Goal: Register for event/course

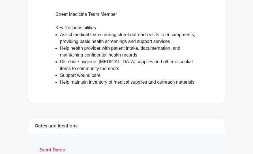
scroll to position [152, 0]
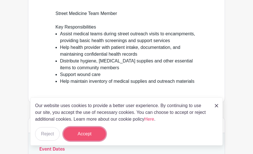
click at [84, 133] on button "Accept" at bounding box center [84, 134] width 42 height 14
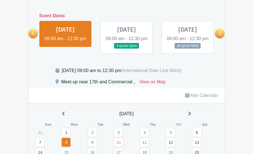
scroll to position [284, 0]
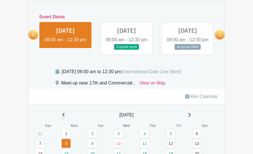
click at [219, 40] on link at bounding box center [219, 35] width 10 height 10
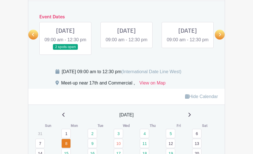
click at [219, 40] on link at bounding box center [219, 35] width 10 height 10
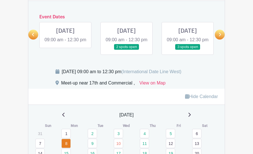
click at [126, 50] on link at bounding box center [126, 50] width 0 height 0
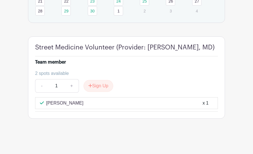
scroll to position [461, 0]
click at [98, 88] on button "Sign Up" at bounding box center [98, 86] width 30 height 12
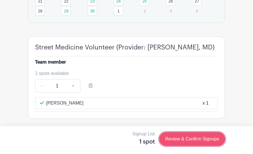
click at [195, 142] on link "Review & Confirm Signups" at bounding box center [192, 139] width 66 height 14
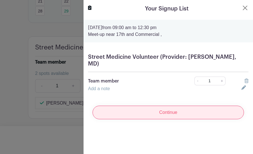
click at [171, 106] on input "Continue" at bounding box center [167, 113] width 151 height 14
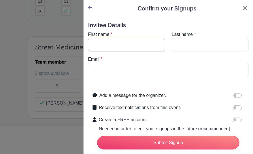
click at [134, 45] on input "First name" at bounding box center [126, 45] width 77 height 14
type input "Karyssa"
type input "[PERSON_NAME]"
type input "[EMAIL_ADDRESS][DOMAIN_NAME]"
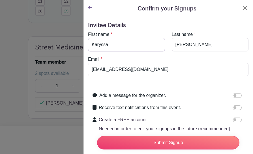
scroll to position [18, 0]
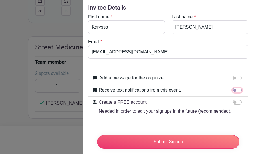
click at [236, 91] on input "Receive text notifications from this event." at bounding box center [236, 90] width 9 height 5
checkbox input "true"
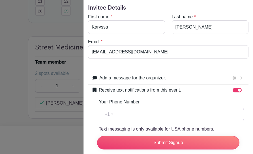
click at [189, 118] on input "Your Phone Number" at bounding box center [181, 115] width 125 height 14
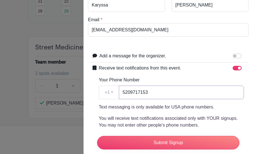
scroll to position [55, 0]
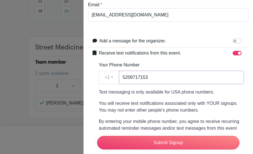
type input "5209717153"
click at [185, 103] on p "You will receive text notifications associated only with YOUR signups. You may …" at bounding box center [171, 107] width 145 height 14
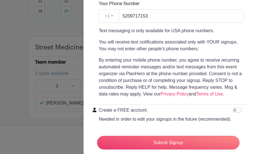
scroll to position [132, 0]
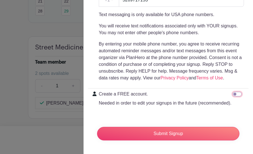
click at [240, 94] on input "Create a FREE account. Needed in order to edit your signups in the future (reco…" at bounding box center [236, 94] width 9 height 5
checkbox input "true"
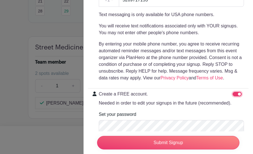
scroll to position [170, 0]
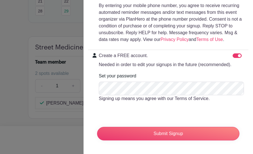
click at [162, 141] on div "Submit Signup" at bounding box center [167, 133] width 151 height 23
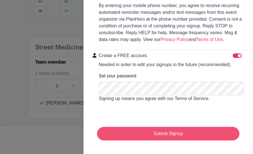
click at [158, 128] on input "Submit Signup" at bounding box center [168, 134] width 142 height 14
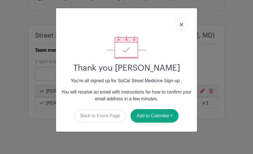
click at [150, 123] on div "Thank you [PERSON_NAME] You're all signed up for SoCal Street Medicine Sign-up …" at bounding box center [126, 69] width 141 height 123
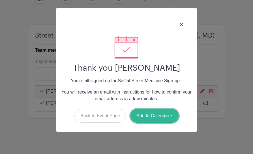
click at [150, 116] on button "Add to Calendar" at bounding box center [154, 116] width 48 height 14
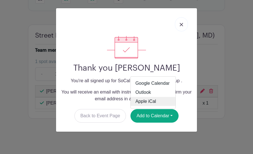
click at [149, 103] on link "Apple iCal" at bounding box center [153, 101] width 45 height 9
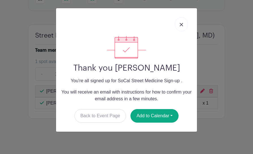
click at [182, 23] on img at bounding box center [180, 24] width 3 height 3
